Goal: Task Accomplishment & Management: Use online tool/utility

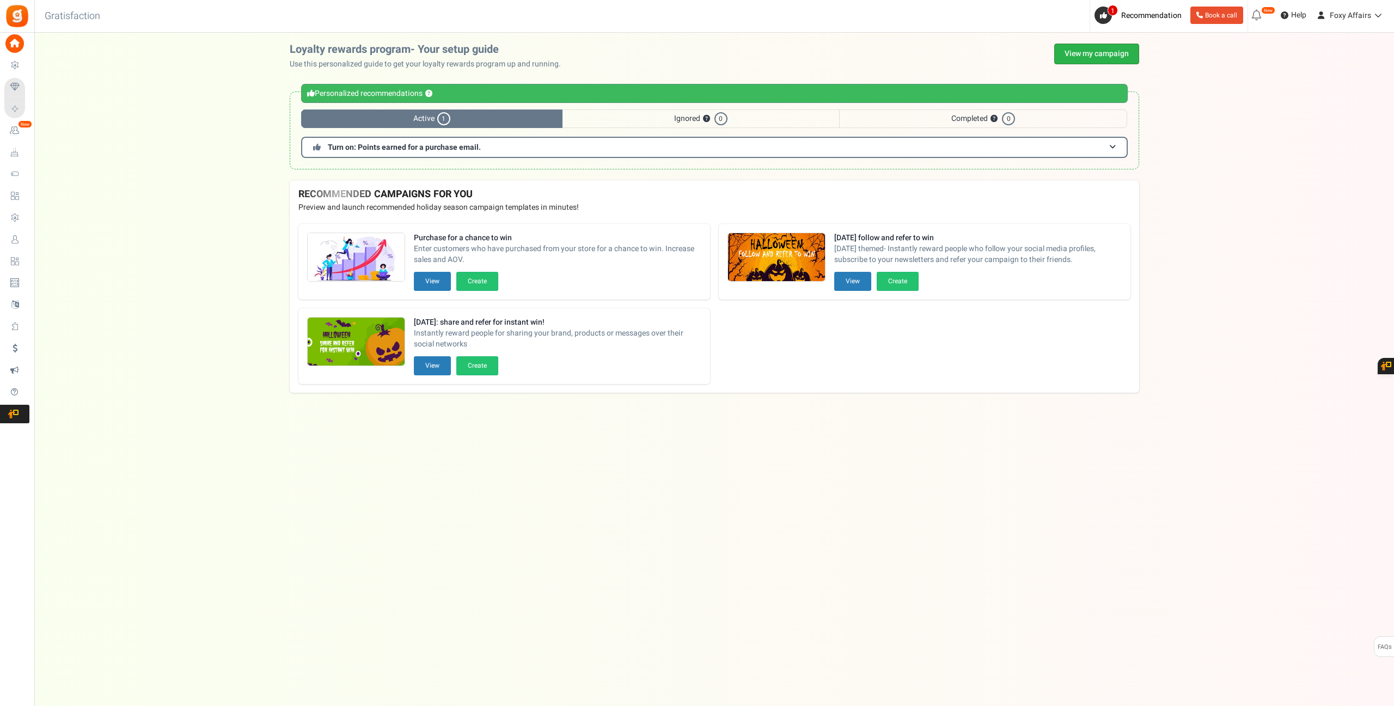
click at [1110, 54] on link "View my campaign" at bounding box center [1096, 54] width 85 height 21
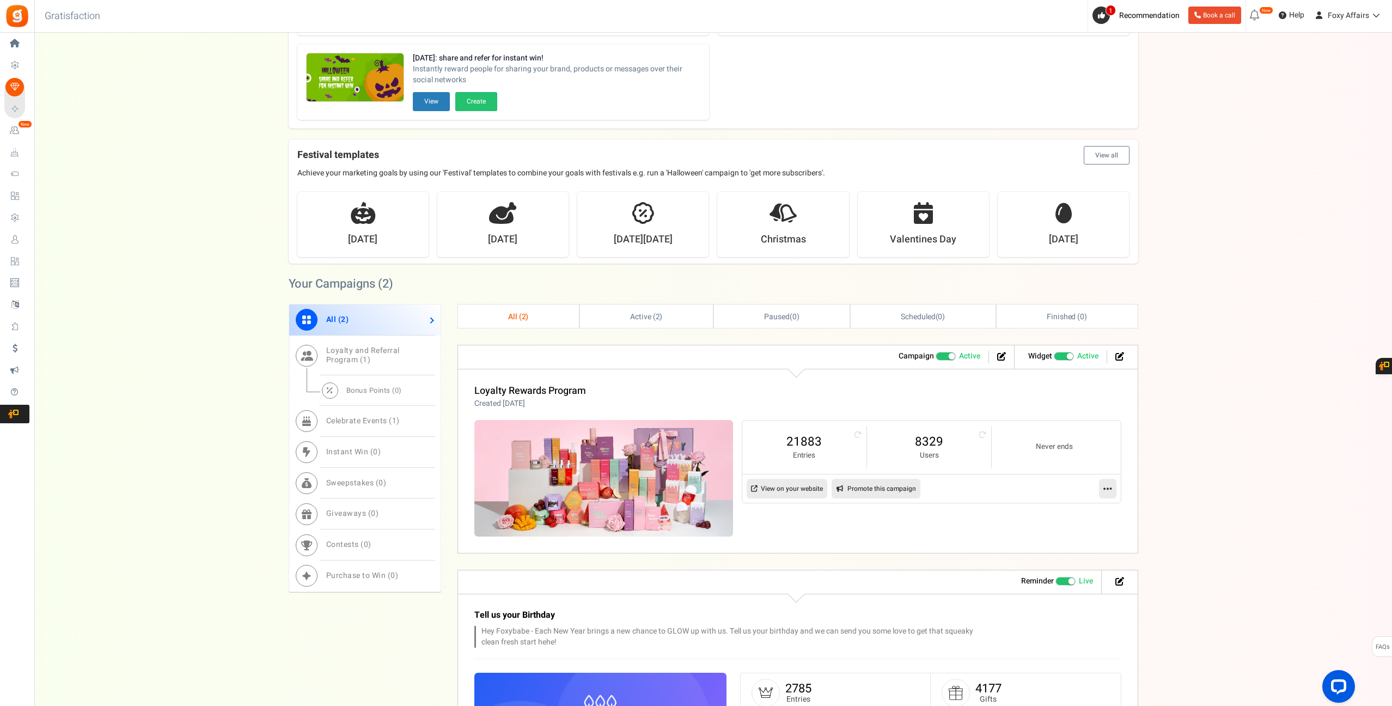
scroll to position [160, 0]
click at [928, 441] on link "8329" at bounding box center [929, 440] width 102 height 17
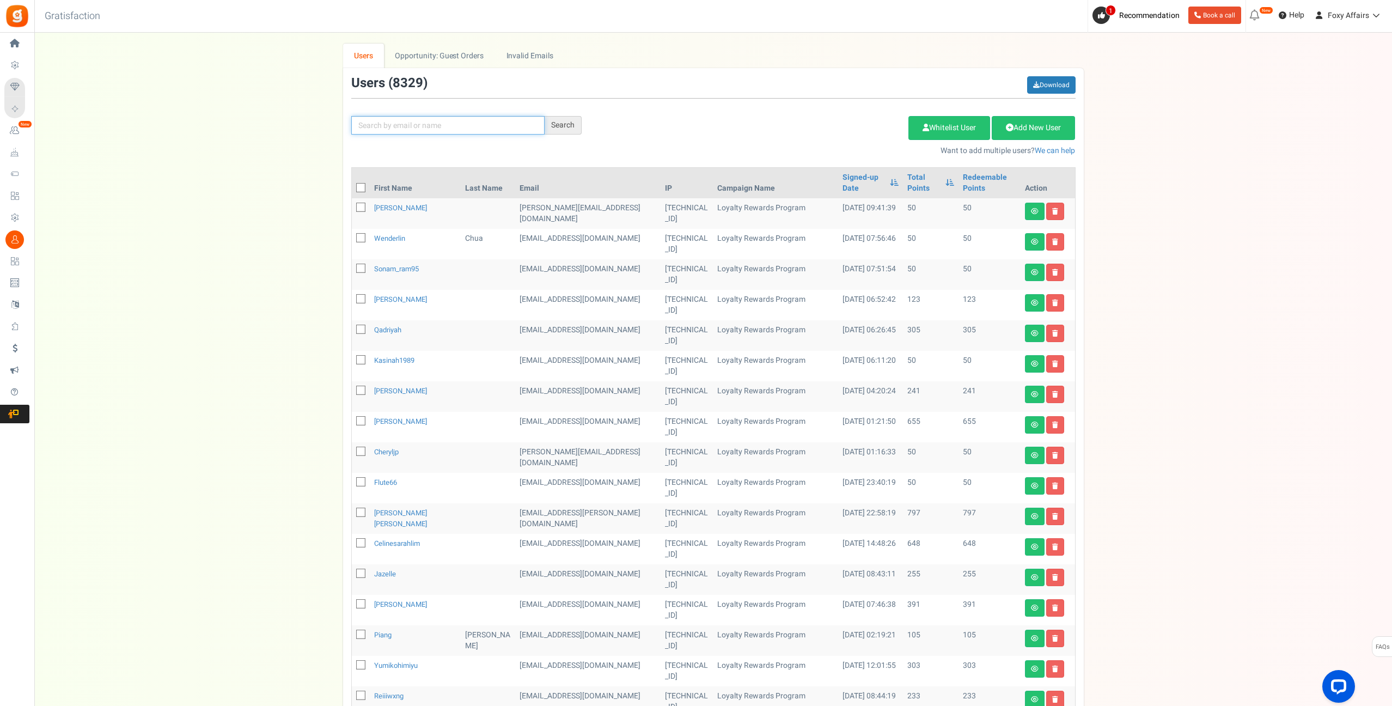
click at [513, 125] on input "text" at bounding box center [447, 125] width 193 height 19
paste input "[EMAIL_ADDRESS][DOMAIN_NAME]"
type input "[EMAIL_ADDRESS][DOMAIN_NAME]"
click at [554, 126] on div "Search" at bounding box center [562, 125] width 37 height 19
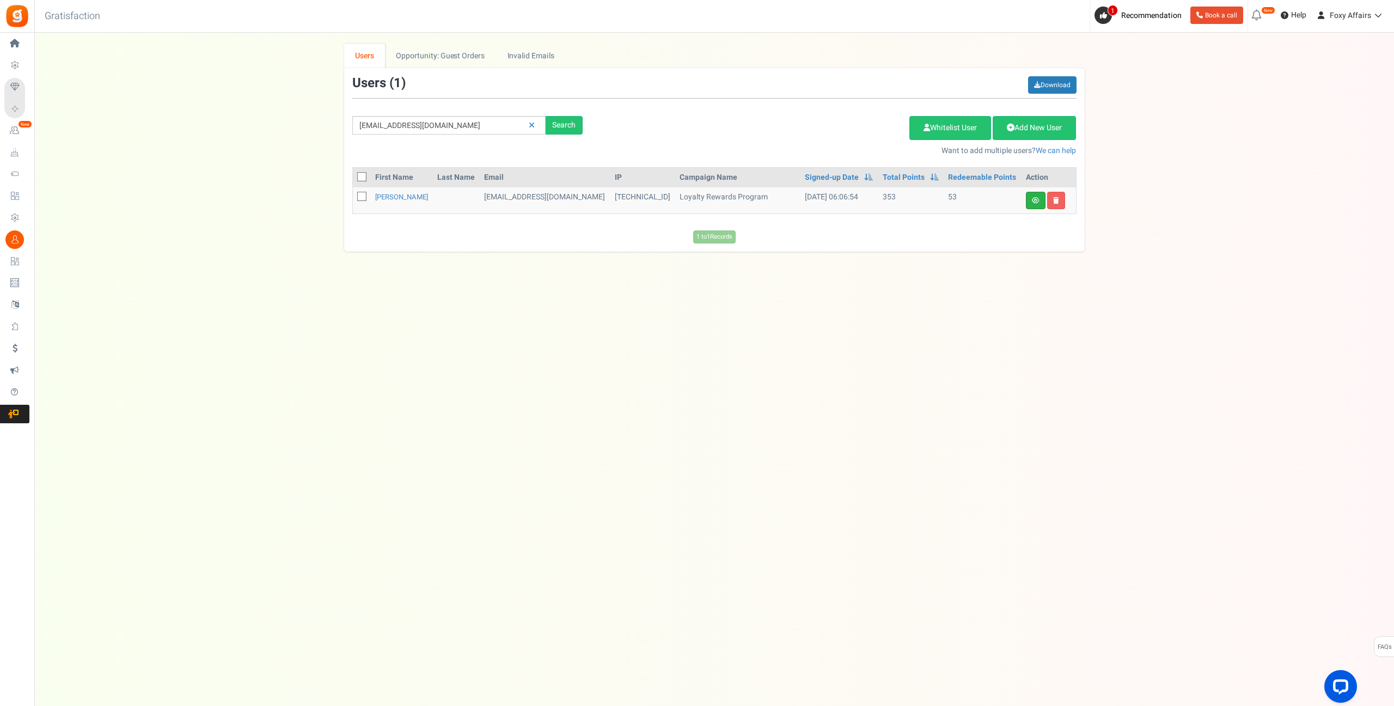
click at [1038, 197] on icon at bounding box center [1036, 200] width 8 height 7
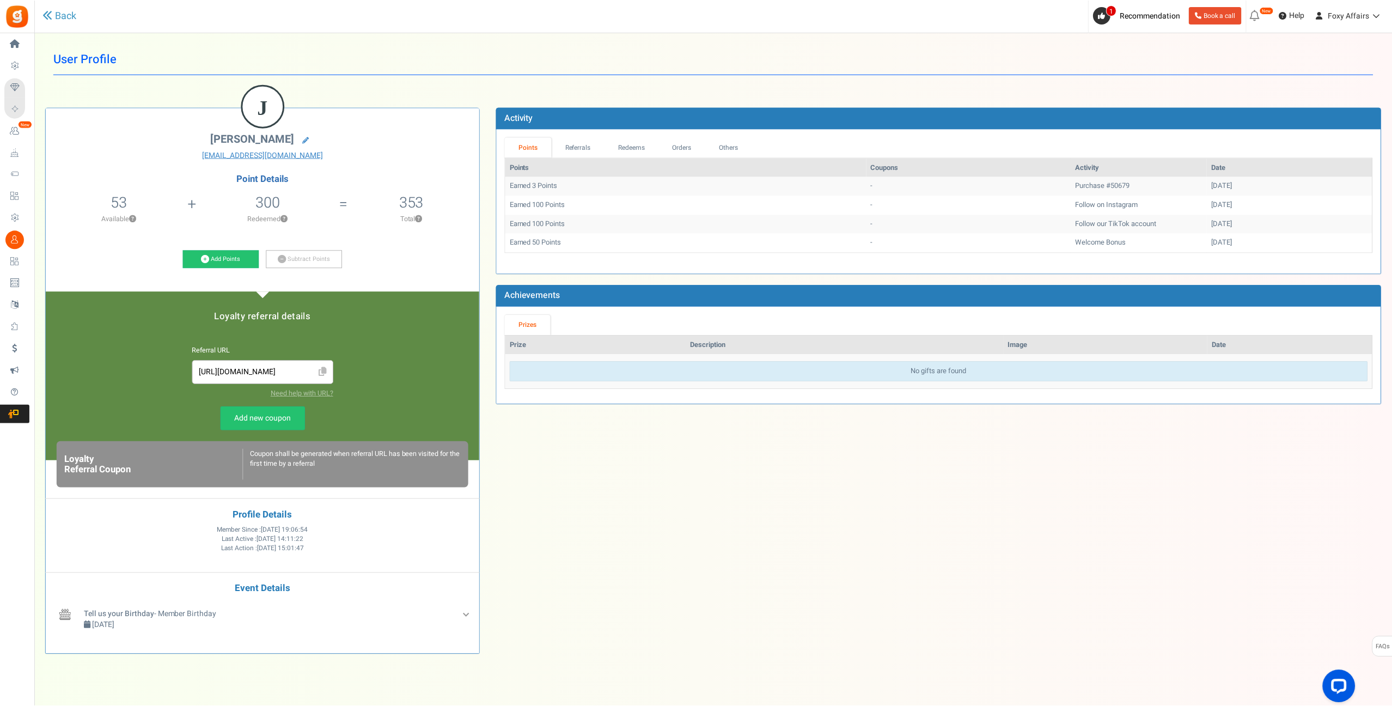
scroll to position [1, 0]
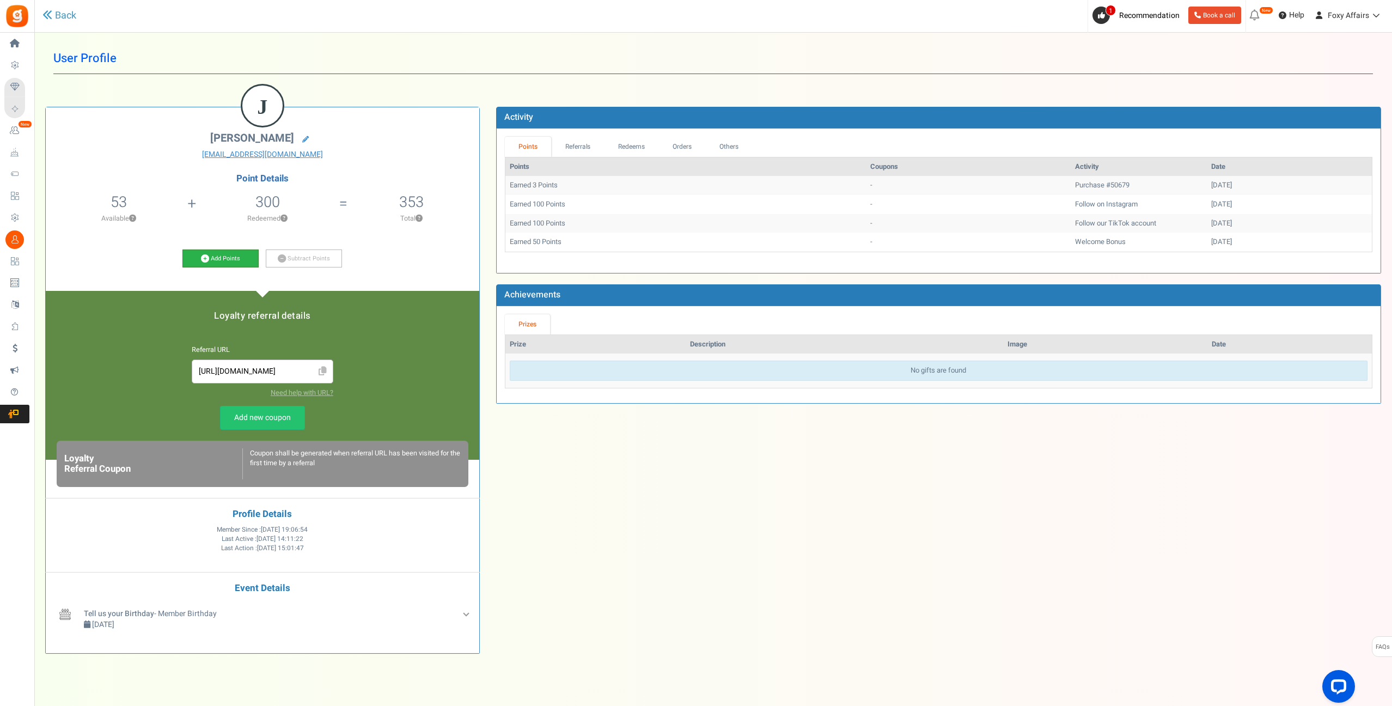
click at [207, 256] on icon at bounding box center [205, 258] width 8 height 8
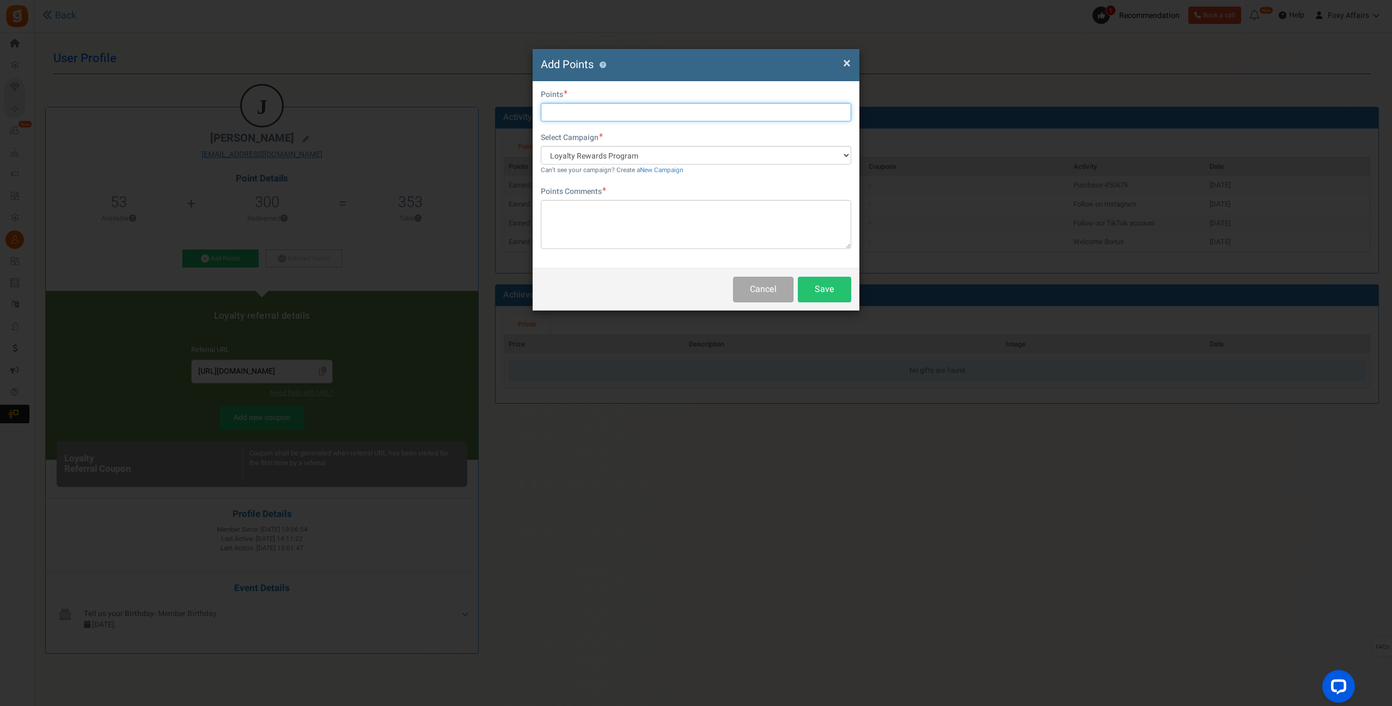
click at [601, 111] on input "text" at bounding box center [696, 112] width 310 height 19
type input "855"
click at [657, 221] on textarea at bounding box center [696, 224] width 310 height 49
type textarea "Shopee Orders"
click at [838, 285] on button "Save" at bounding box center [824, 290] width 53 height 26
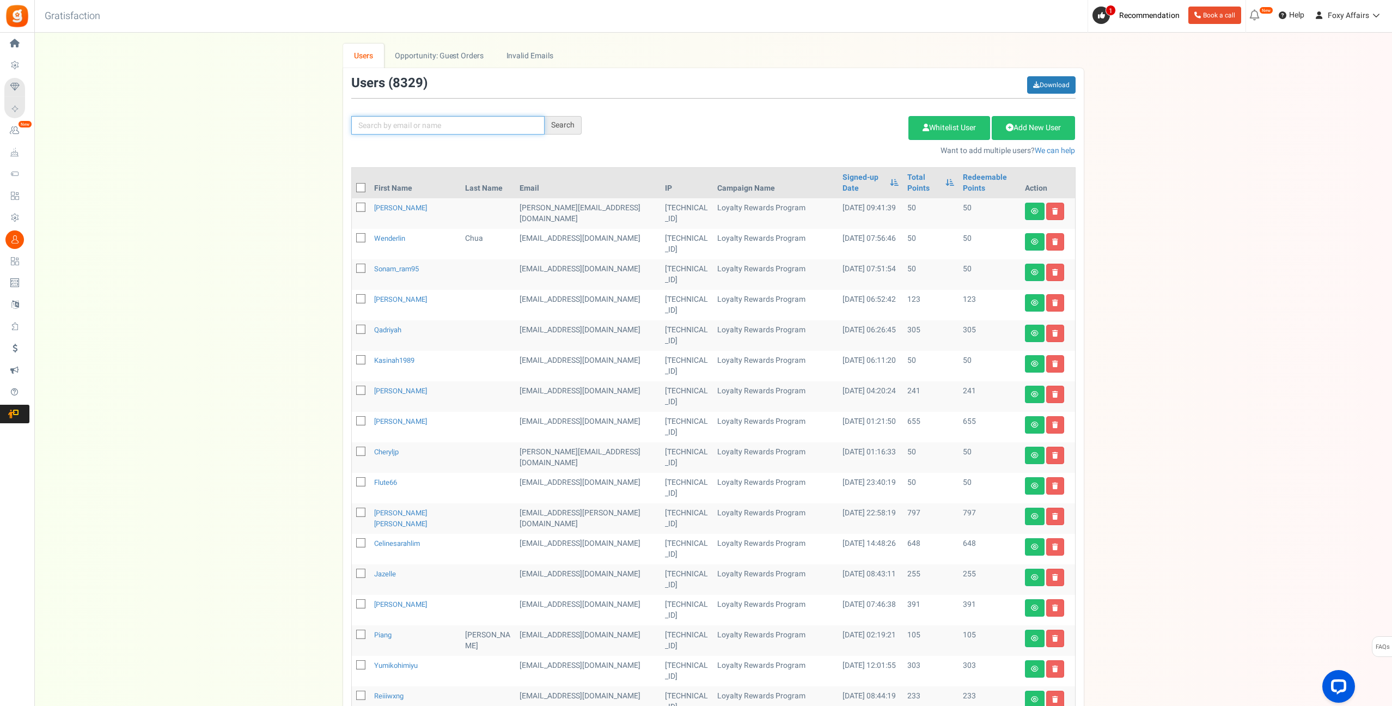
click at [484, 124] on input "text" at bounding box center [447, 125] width 193 height 19
paste input "[EMAIL_ADDRESS][DOMAIN_NAME]"
type input "[EMAIL_ADDRESS][DOMAIN_NAME]"
click at [562, 126] on div "Search" at bounding box center [562, 125] width 37 height 19
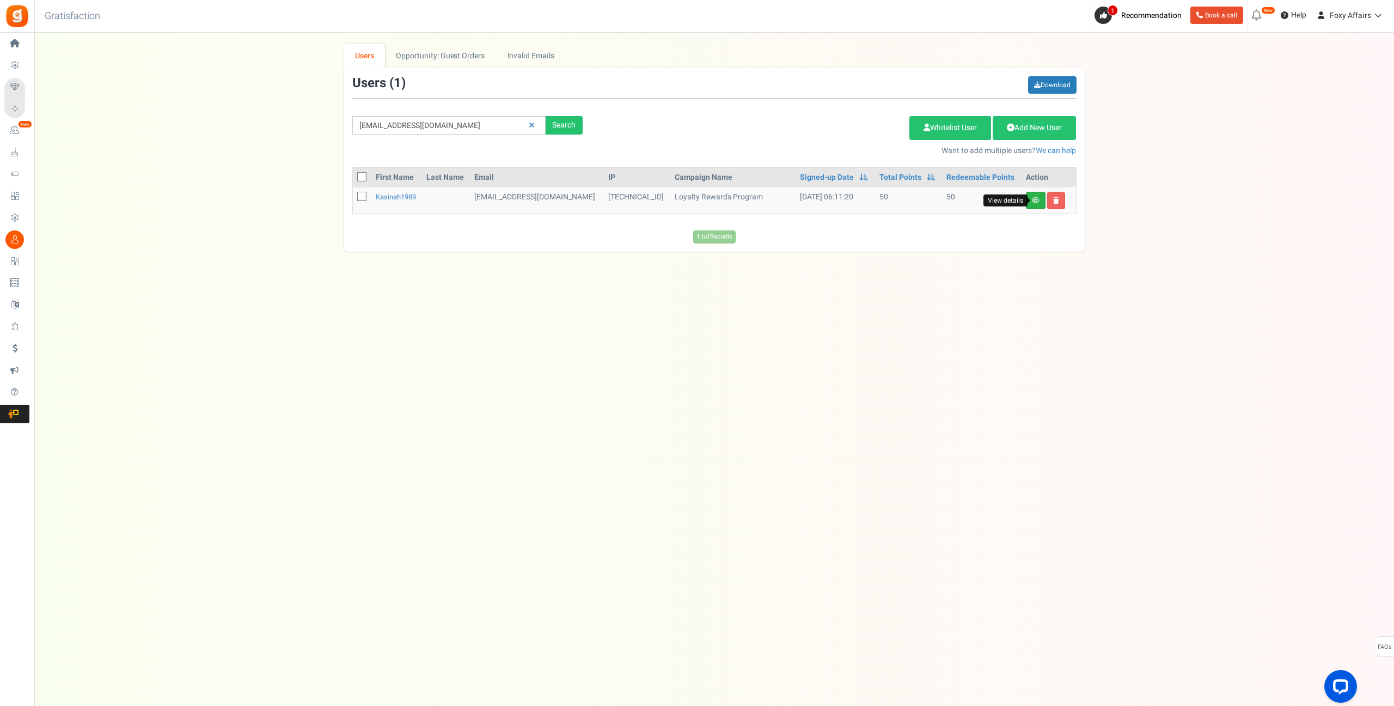
click at [1035, 199] on icon at bounding box center [1036, 200] width 8 height 7
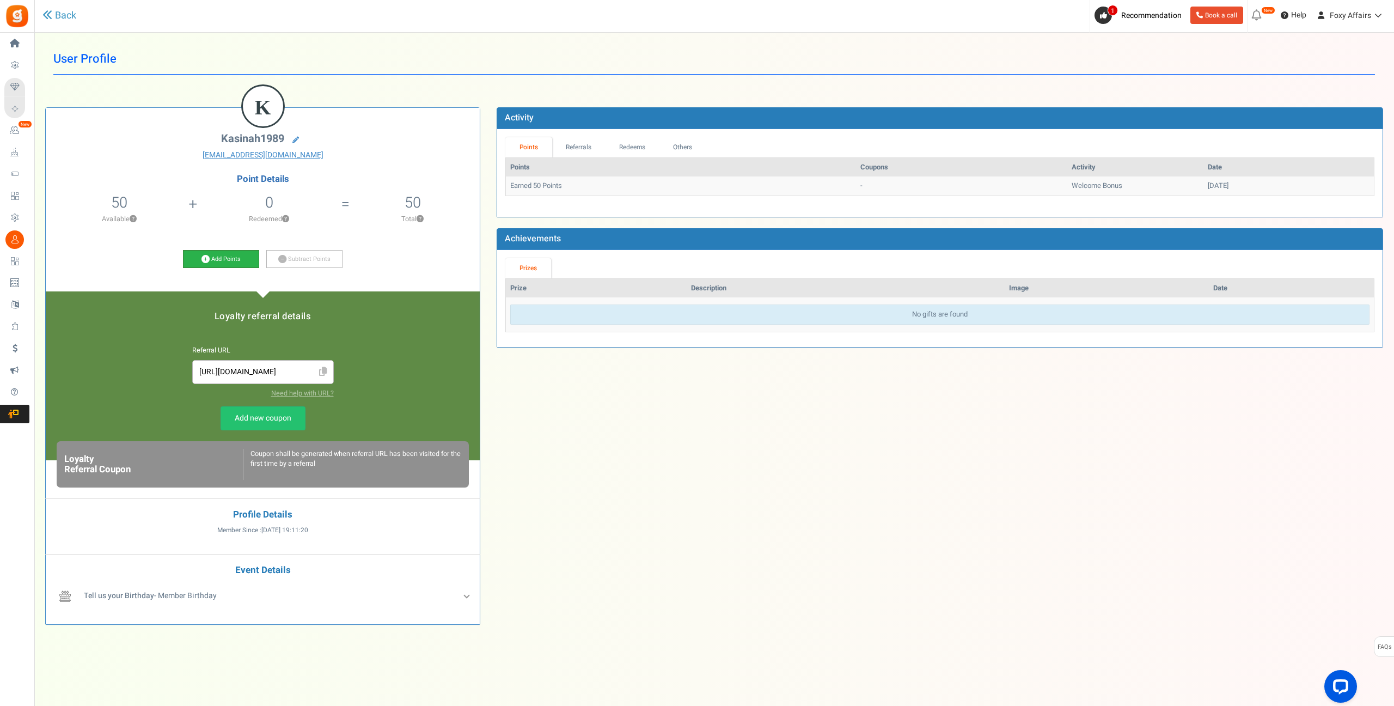
click at [208, 261] on icon at bounding box center [205, 259] width 8 height 8
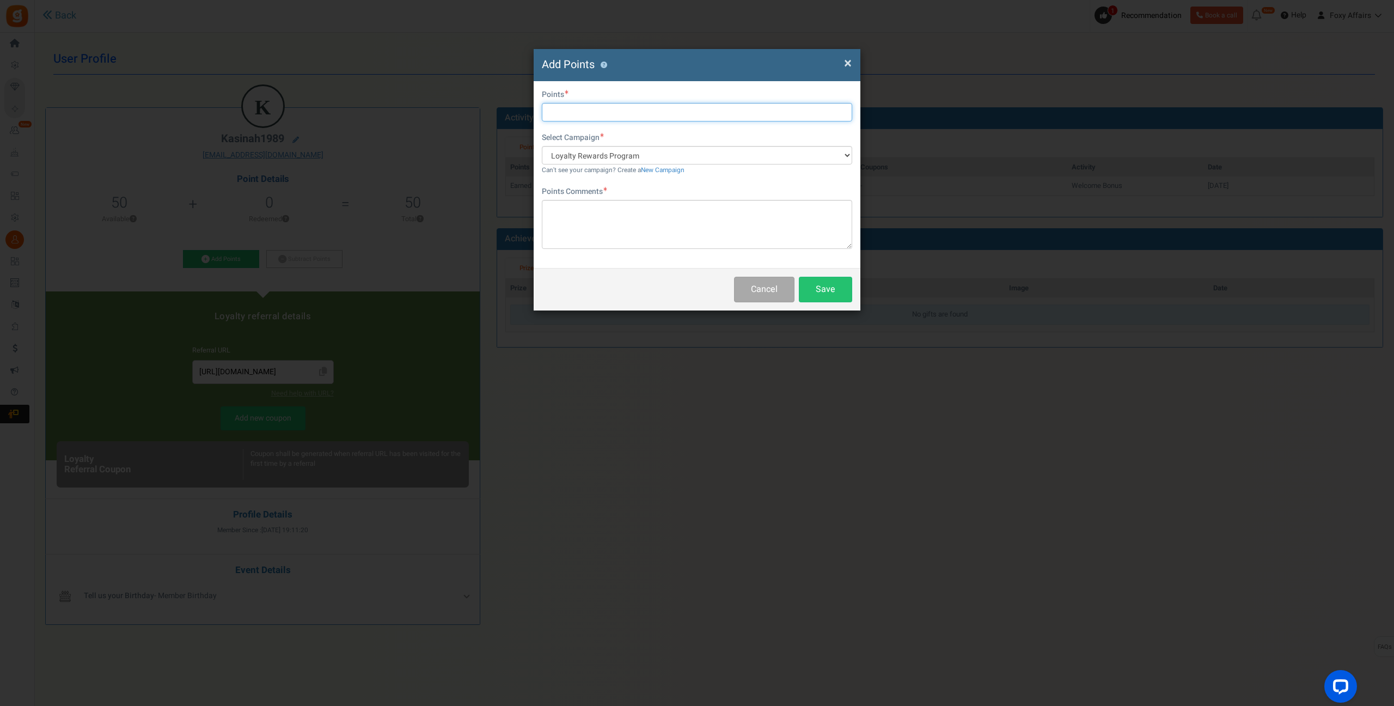
click at [604, 112] on input "text" at bounding box center [697, 112] width 310 height 19
type input "465"
click at [632, 217] on textarea at bounding box center [697, 224] width 310 height 49
type textarea "Shopee Orders"
click at [836, 290] on button "Save" at bounding box center [825, 290] width 53 height 26
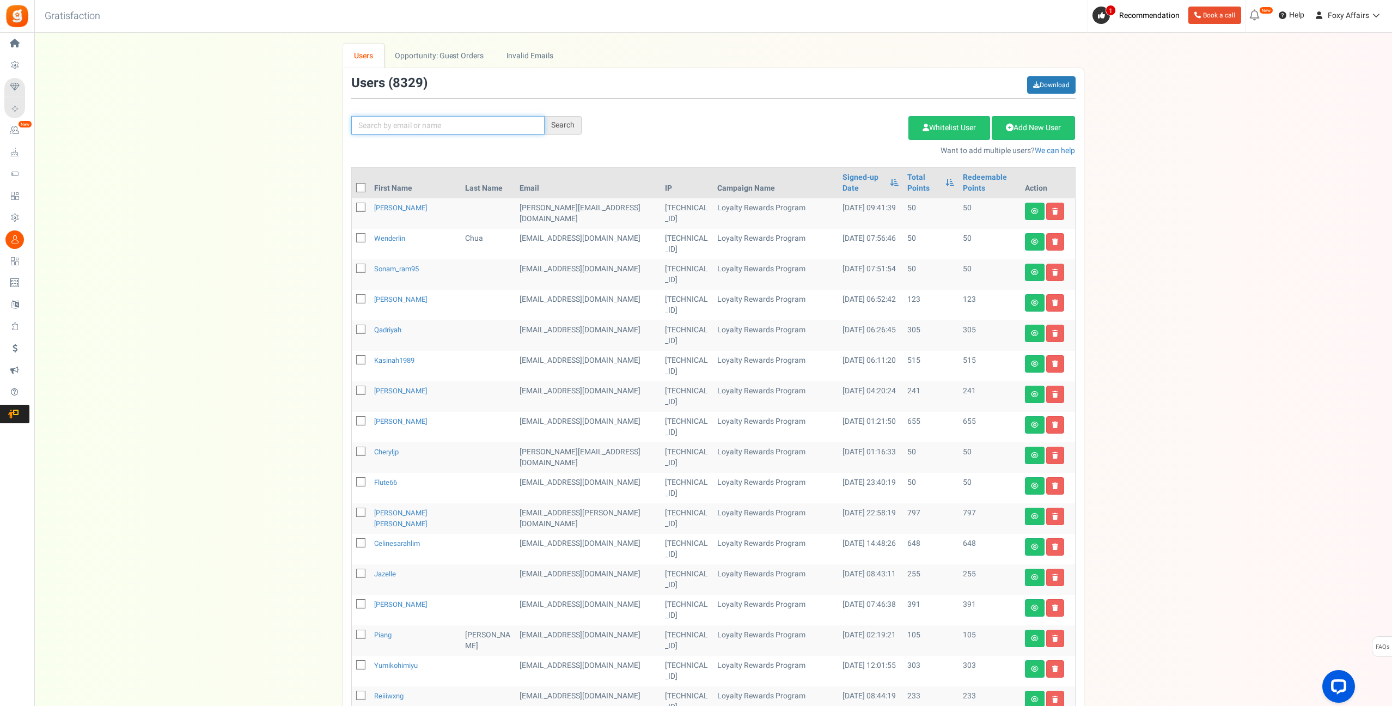
click at [461, 121] on input "text" at bounding box center [447, 125] width 193 height 19
paste input "[EMAIL_ADDRESS][DOMAIN_NAME]"
type input "[EMAIL_ADDRESS][DOMAIN_NAME]"
click at [572, 126] on div "Search" at bounding box center [562, 125] width 37 height 19
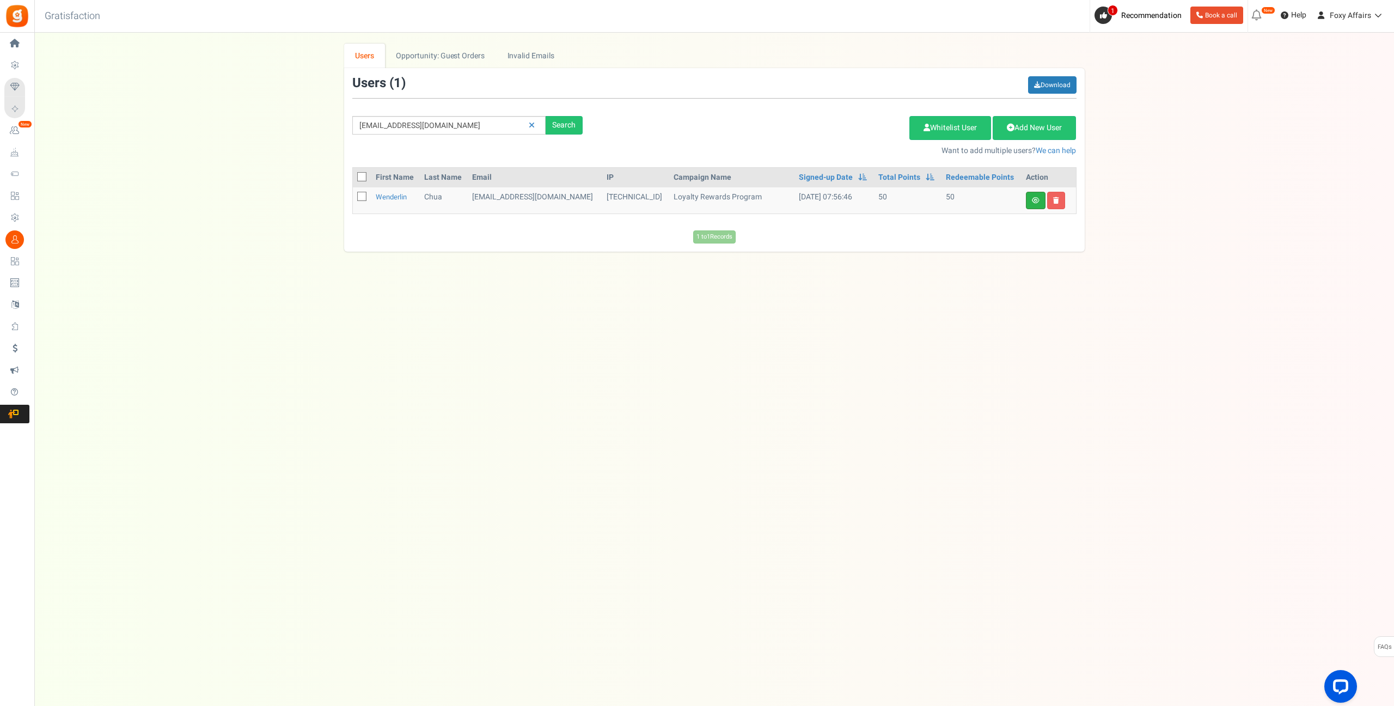
click at [1033, 205] on link at bounding box center [1036, 200] width 20 height 17
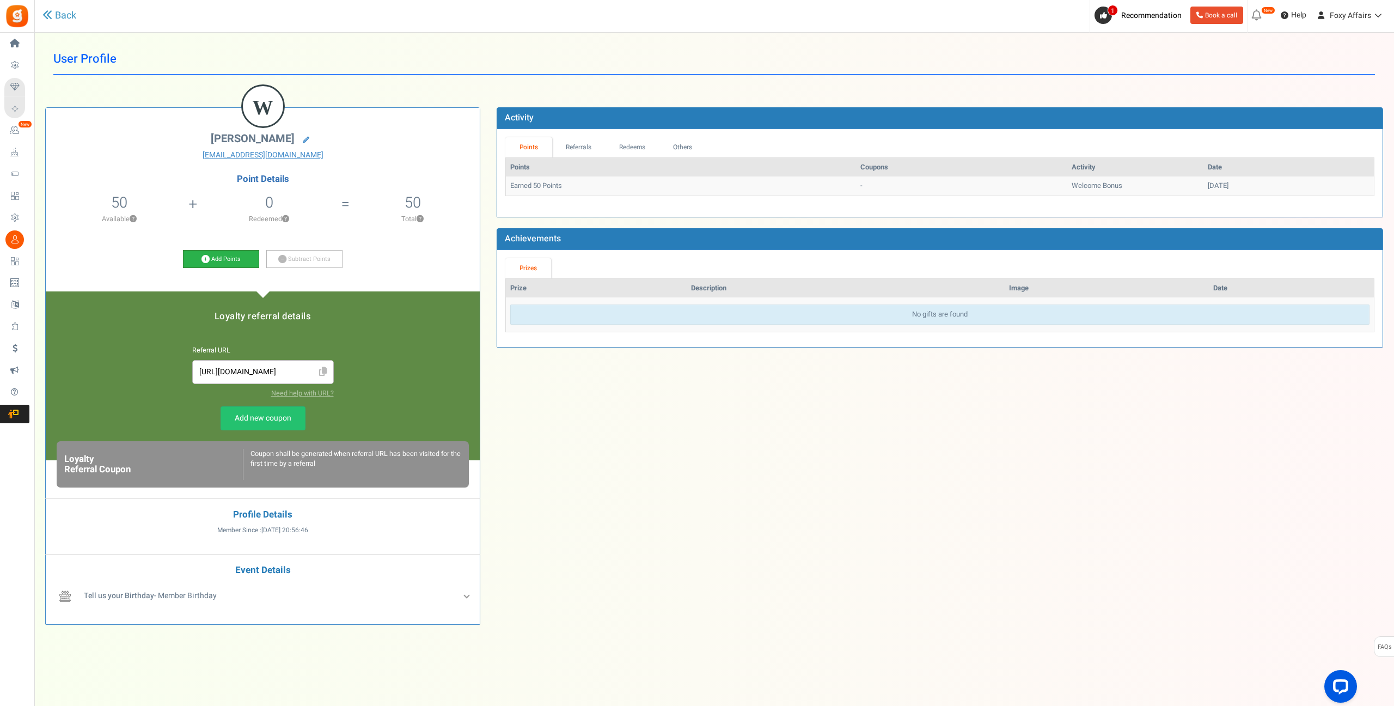
click at [206, 256] on icon at bounding box center [205, 259] width 8 height 8
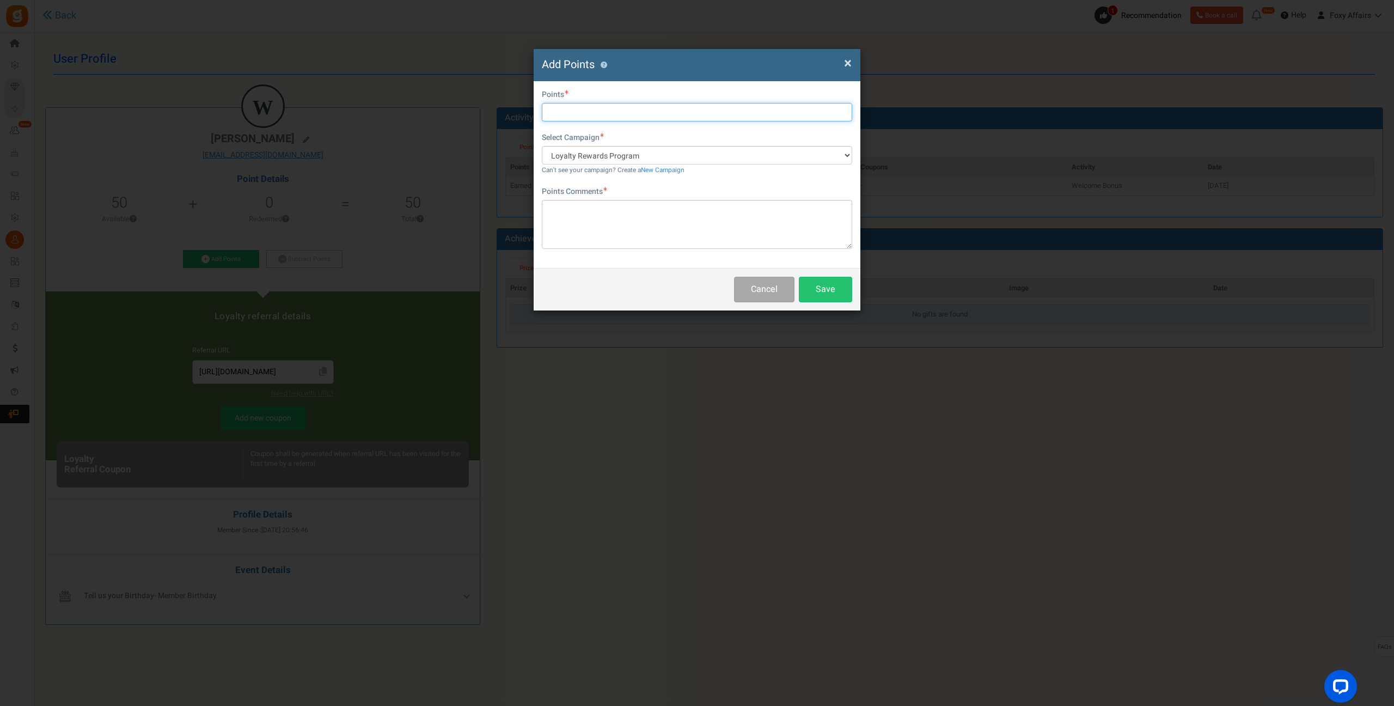
click at [664, 113] on input "text" at bounding box center [697, 112] width 310 height 19
type input "173"
click at [647, 217] on textarea at bounding box center [697, 224] width 310 height 49
type textarea "TikTok Order"
click at [831, 281] on button "Save" at bounding box center [825, 290] width 53 height 26
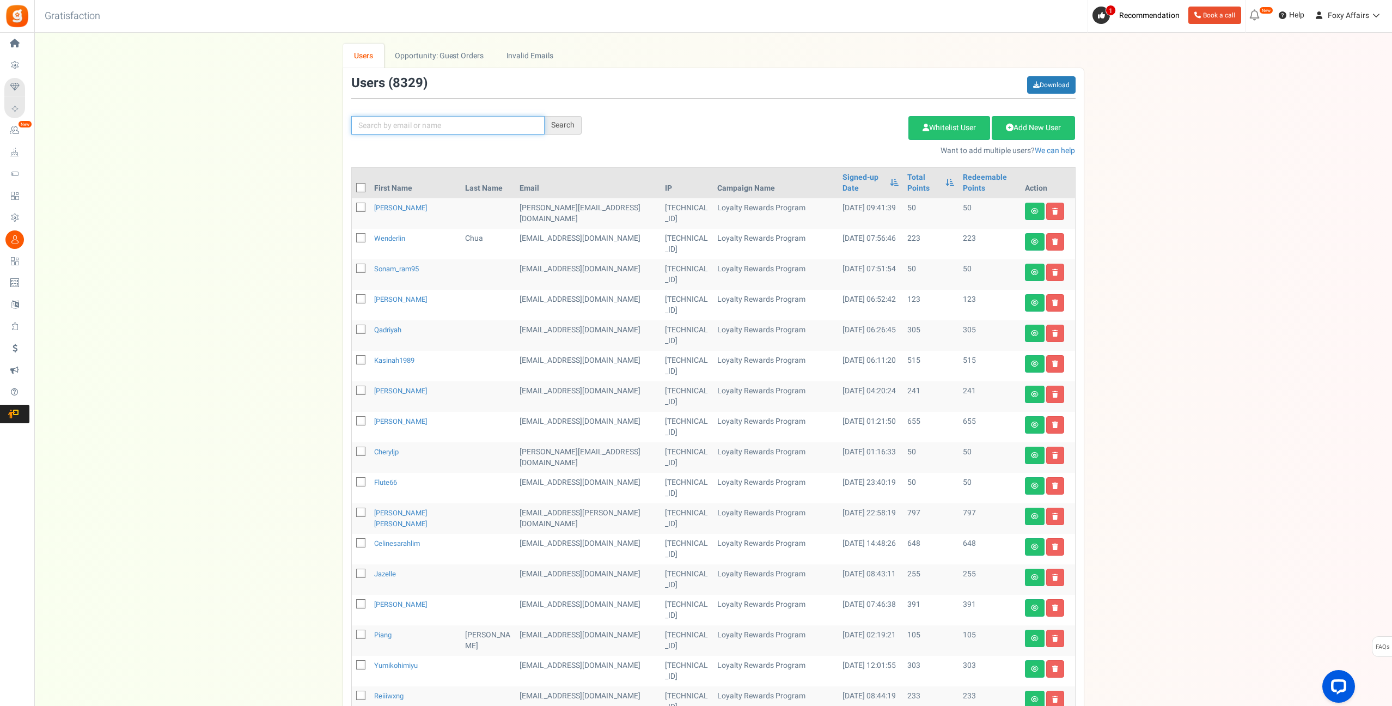
click at [468, 125] on input "text" at bounding box center [447, 125] width 193 height 19
paste input "[EMAIL_ADDRESS][DOMAIN_NAME]"
type input "[EMAIL_ADDRESS][DOMAIN_NAME]"
click at [552, 124] on div "Search" at bounding box center [562, 125] width 37 height 19
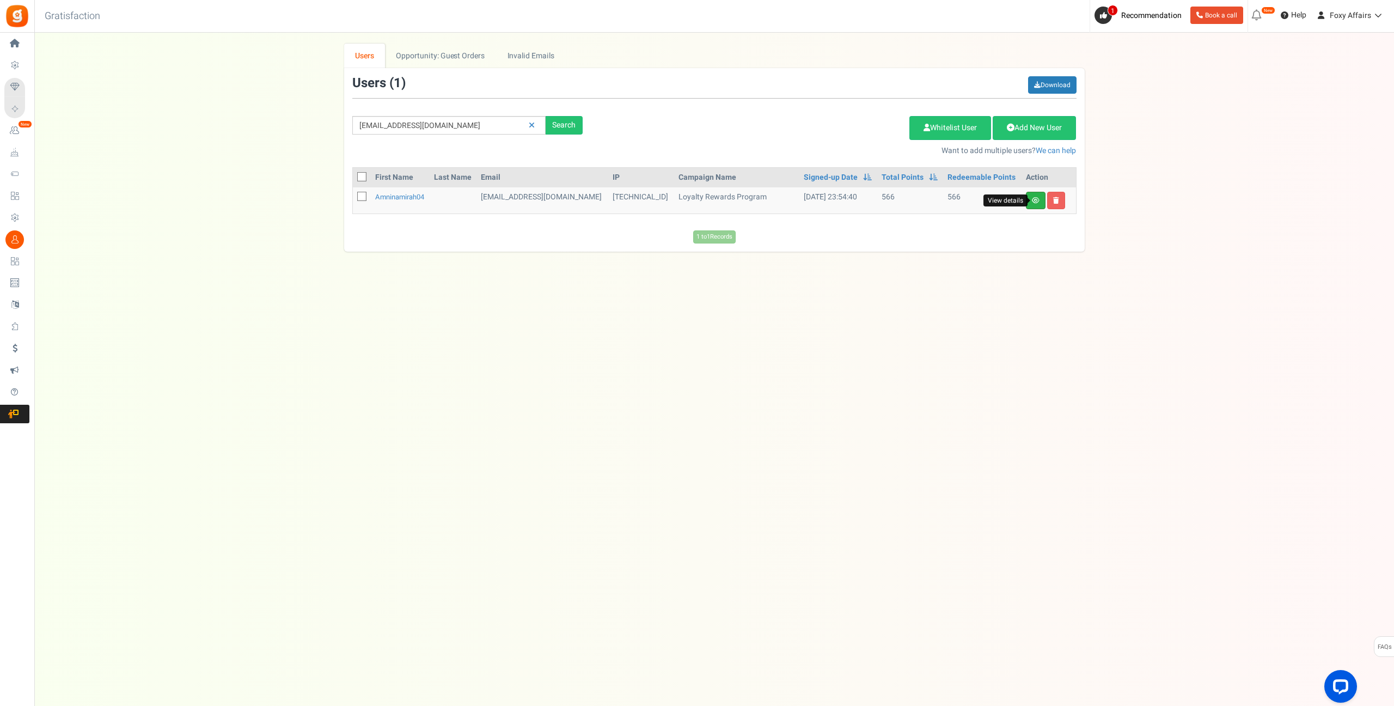
click at [1035, 201] on icon at bounding box center [1036, 200] width 8 height 7
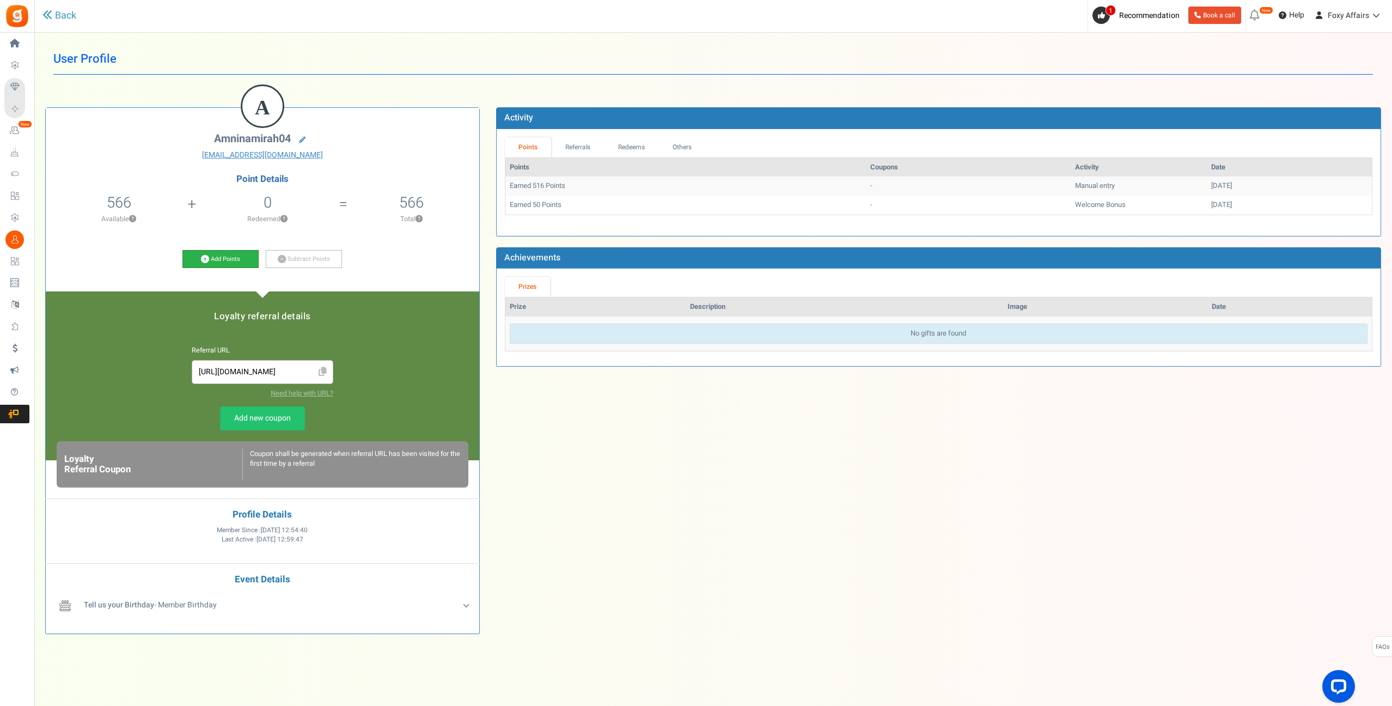
click at [206, 256] on icon at bounding box center [205, 259] width 8 height 8
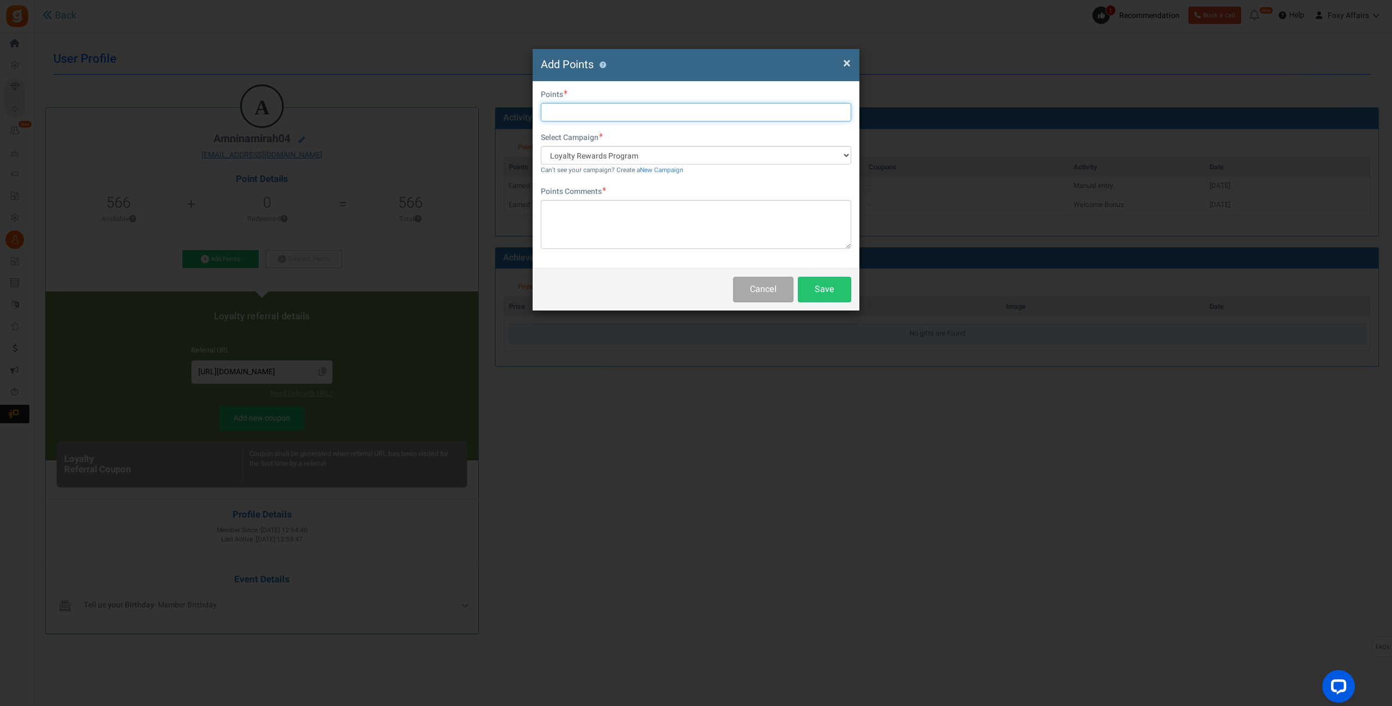
click at [592, 114] on input "text" at bounding box center [696, 112] width 310 height 19
type input "375"
click at [623, 229] on textarea at bounding box center [696, 224] width 310 height 49
type textarea "TikTok Order"
click at [828, 289] on button "Save" at bounding box center [824, 290] width 53 height 26
